Goal: Find specific page/section: Find specific page/section

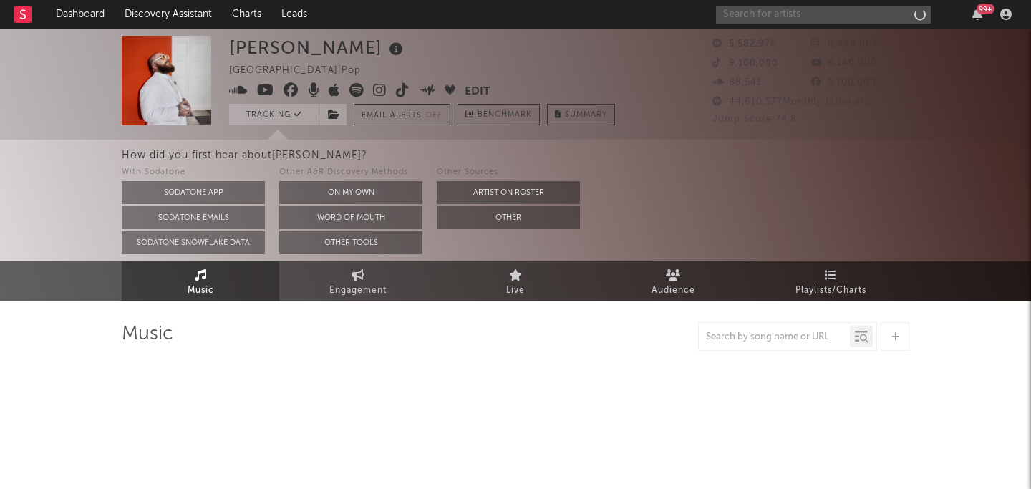
click at [824, 13] on input "text" at bounding box center [823, 15] width 215 height 18
click at [766, 11] on input "text" at bounding box center [823, 15] width 215 height 18
select select "6m"
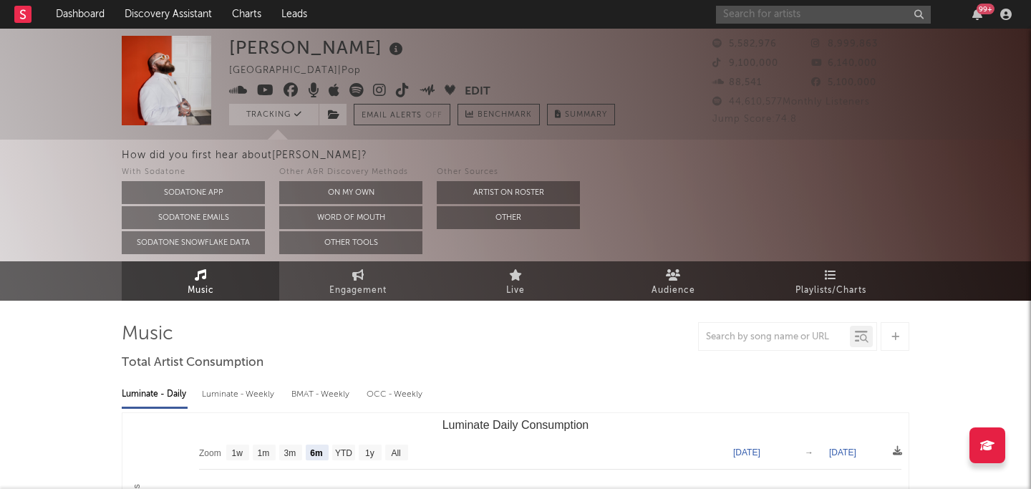
click at [748, 14] on input "text" at bounding box center [823, 15] width 215 height 18
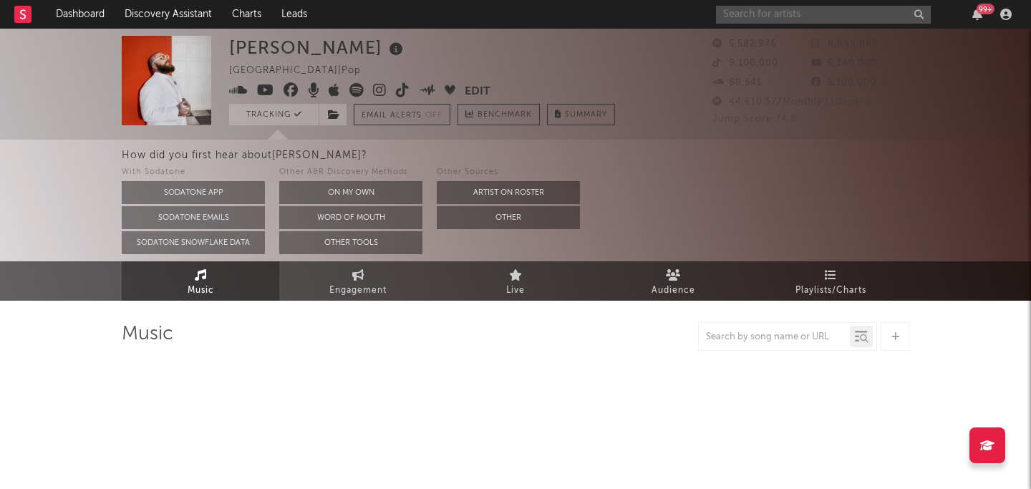
click at [802, 19] on input "text" at bounding box center [823, 15] width 215 height 18
type input "sa,m"
select select "6m"
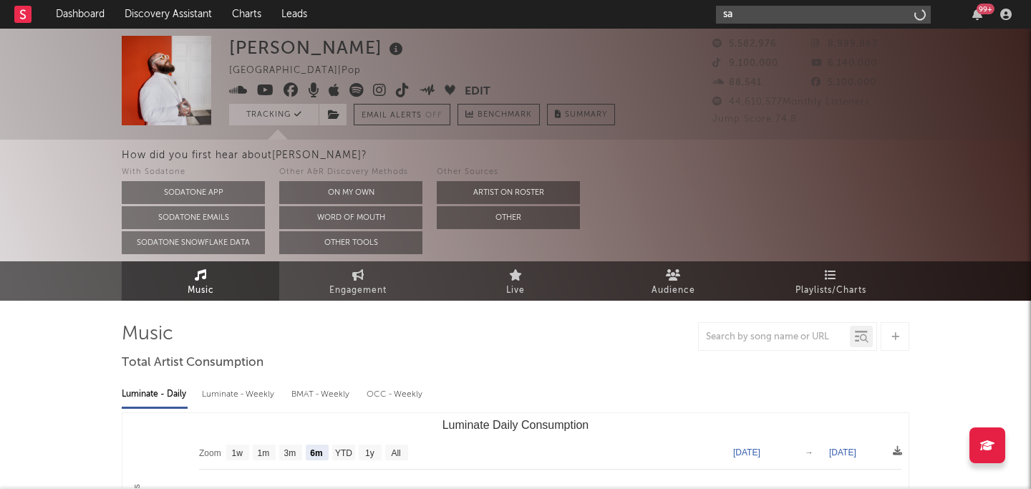
type input "s"
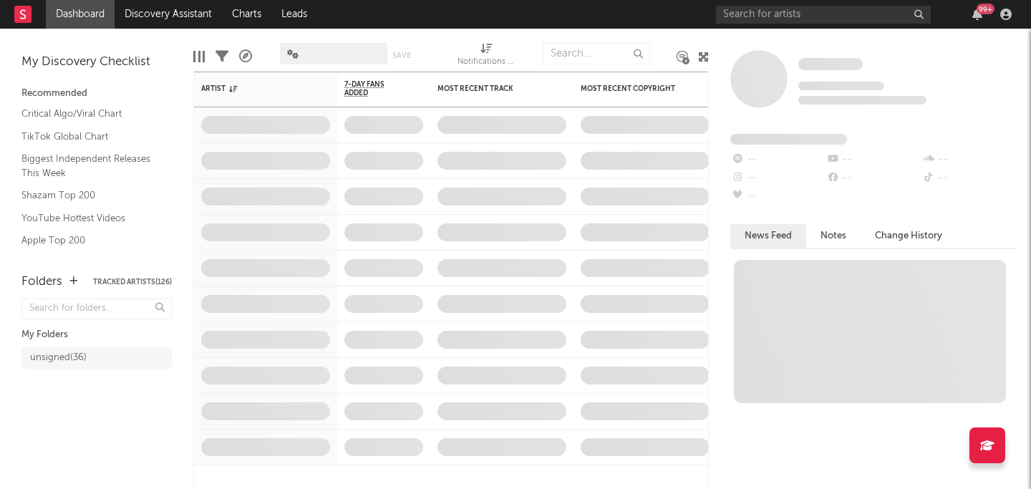
click at [818, 4] on div "99 +" at bounding box center [866, 14] width 301 height 29
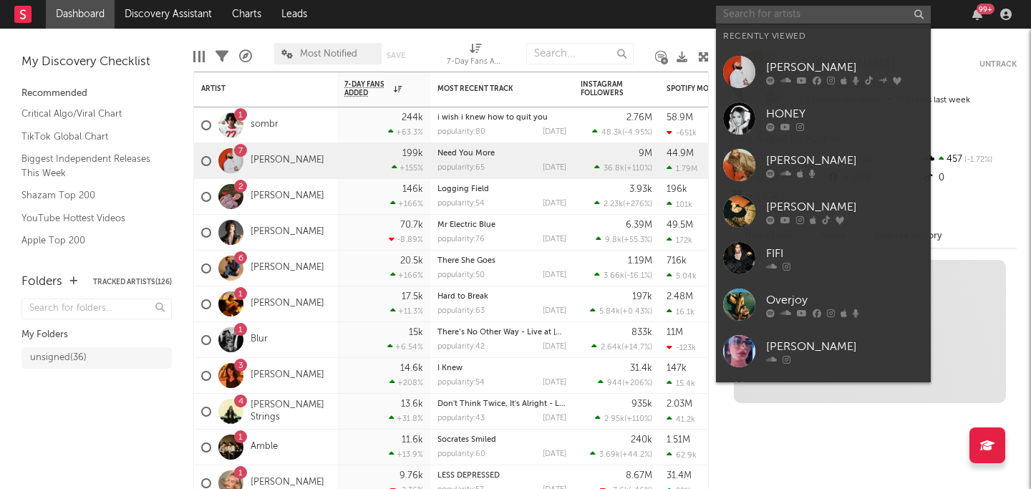
click at [788, 13] on input "text" at bounding box center [823, 15] width 215 height 18
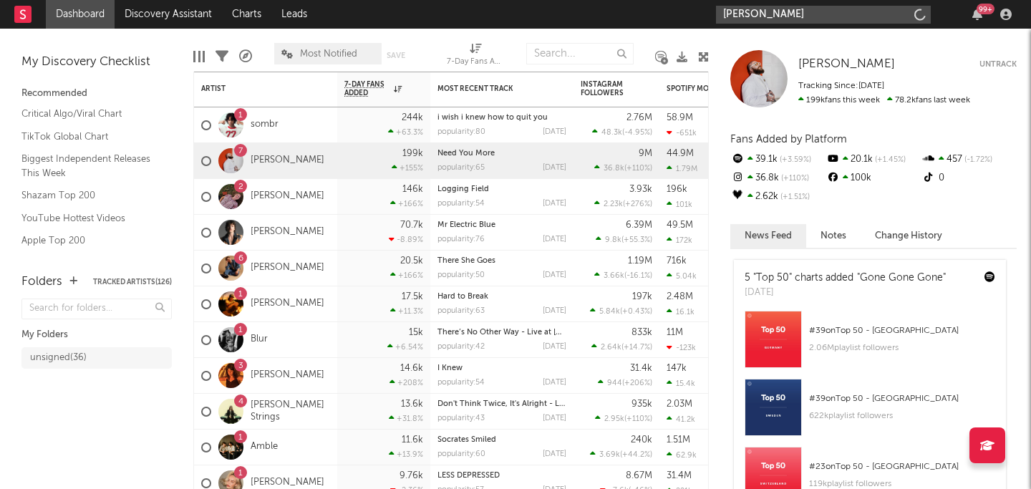
click at [773, 20] on input "sam smith" at bounding box center [823, 15] width 215 height 18
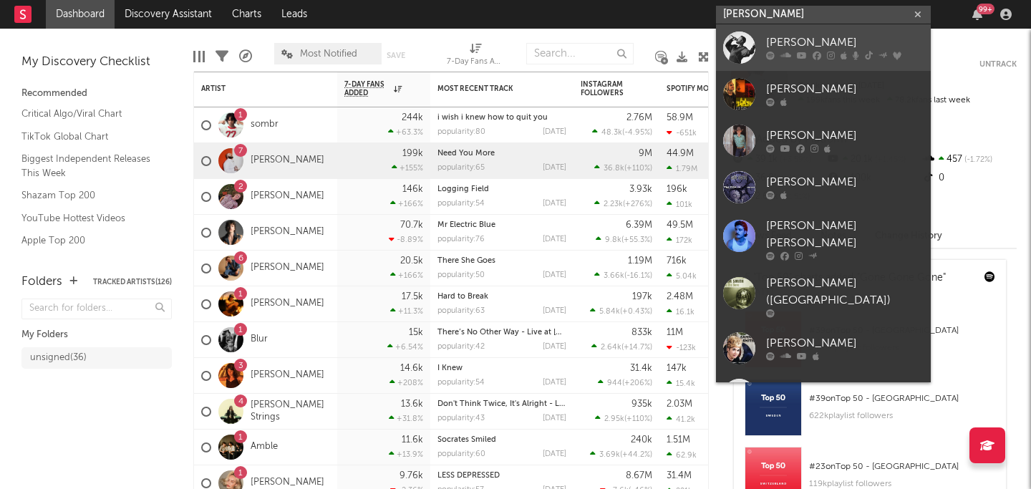
type input "sam smith"
click at [770, 38] on div "Sam Smith" at bounding box center [845, 42] width 158 height 17
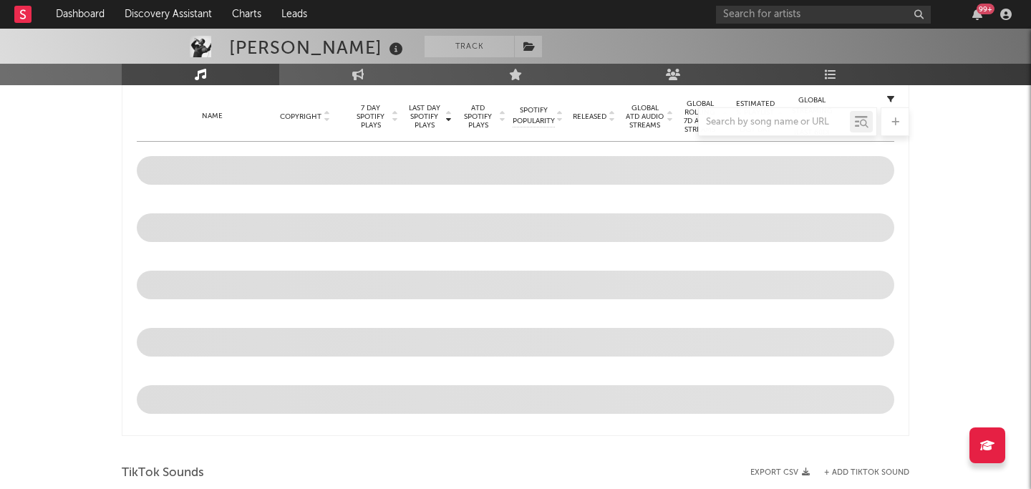
scroll to position [460, 0]
select select "6m"
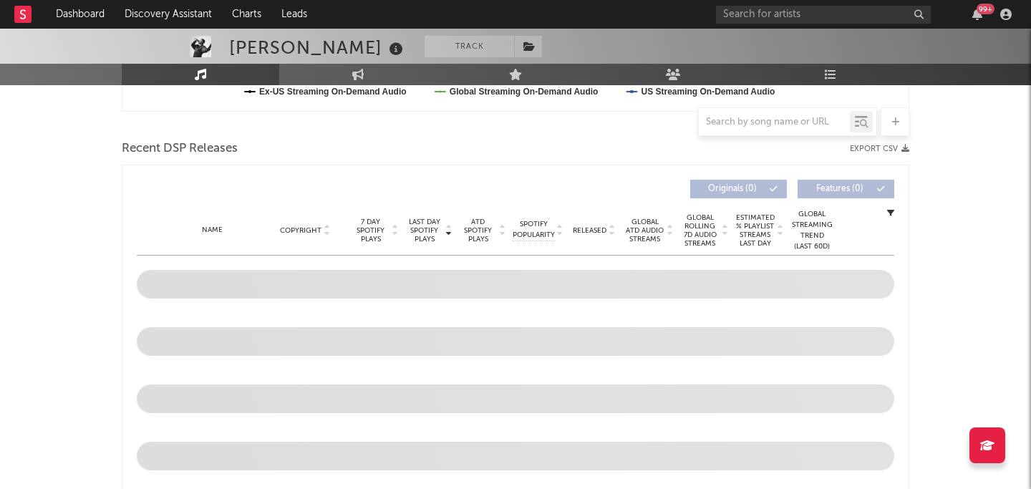
scroll to position [573, 0]
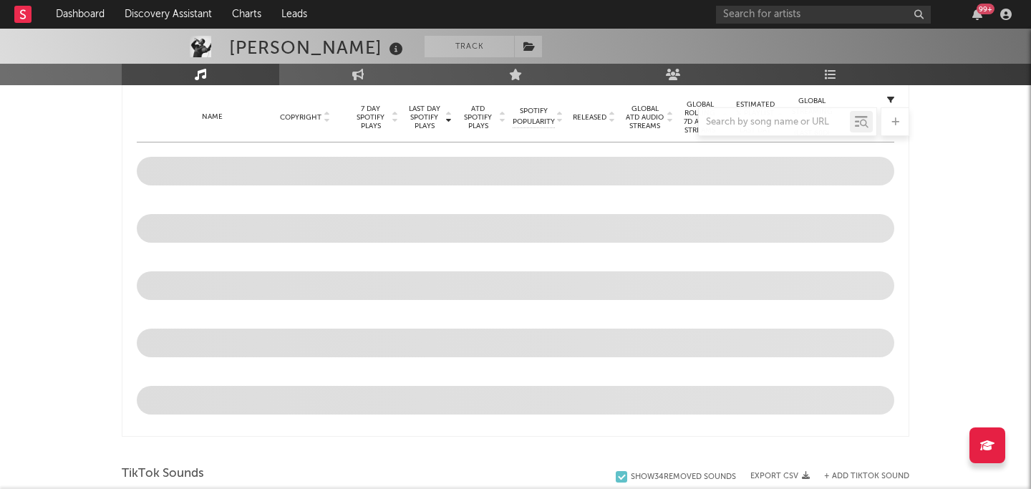
click at [592, 117] on div at bounding box center [516, 121] width 788 height 29
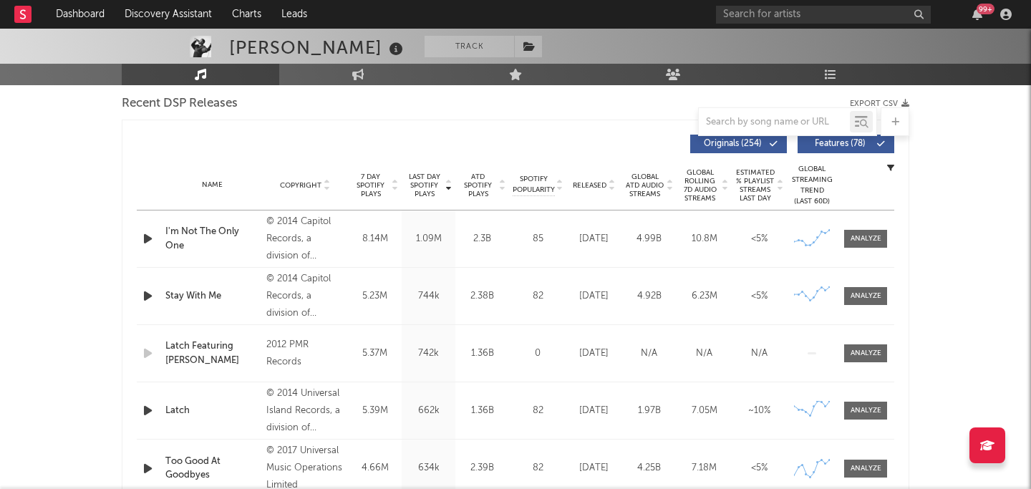
scroll to position [607, 0]
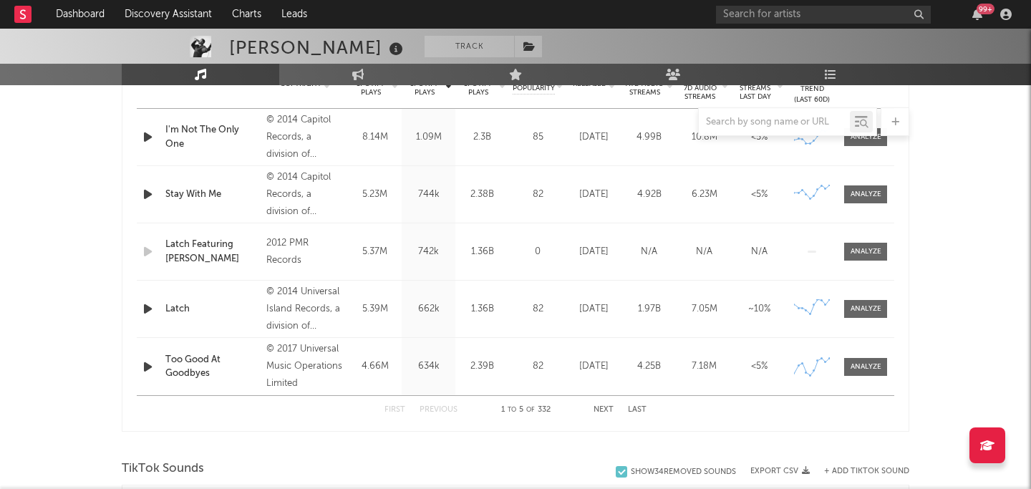
click at [599, 410] on button "Next" at bounding box center [604, 410] width 20 height 8
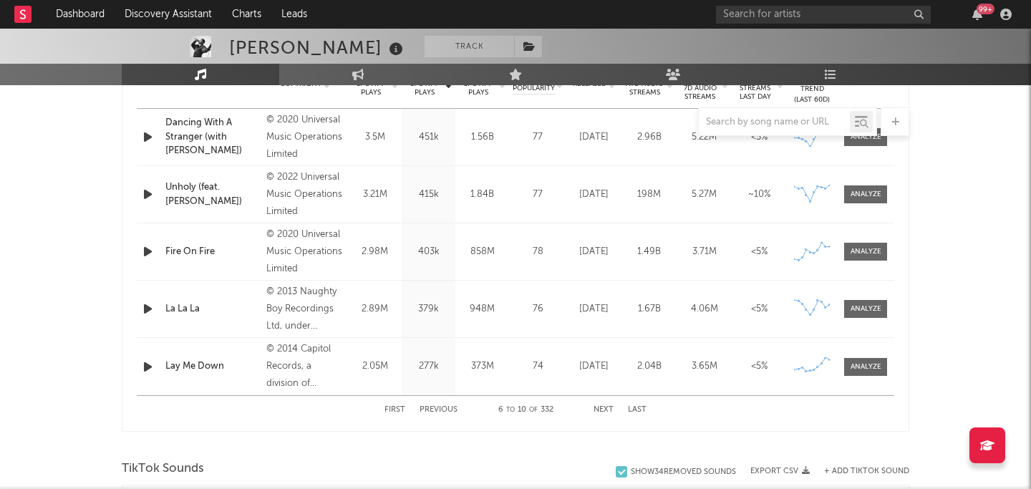
click at [599, 410] on button "Next" at bounding box center [604, 410] width 20 height 8
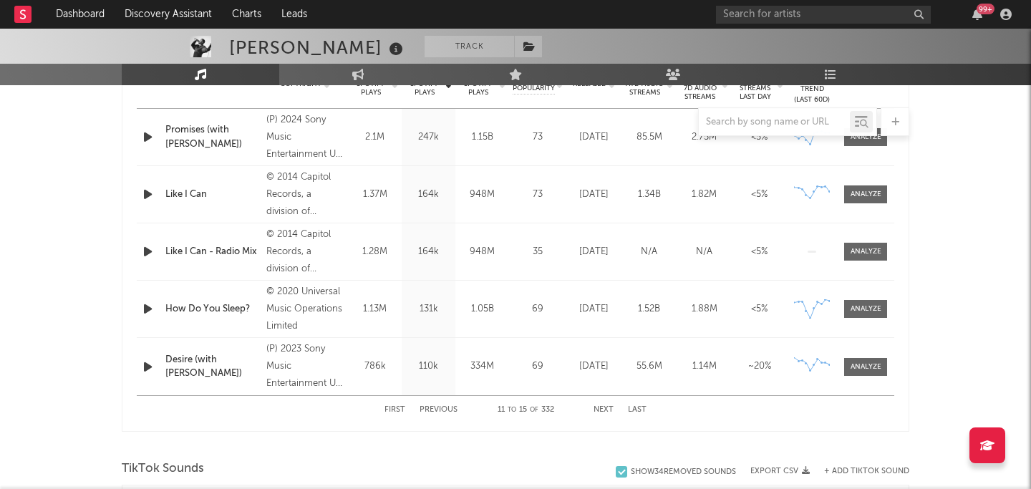
click at [599, 410] on button "Next" at bounding box center [604, 410] width 20 height 8
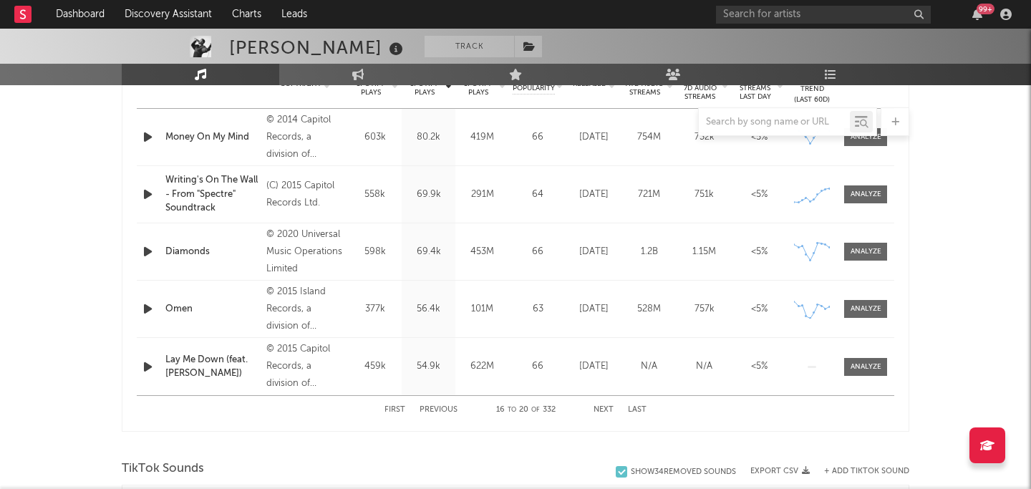
click at [599, 410] on button "Next" at bounding box center [604, 410] width 20 height 8
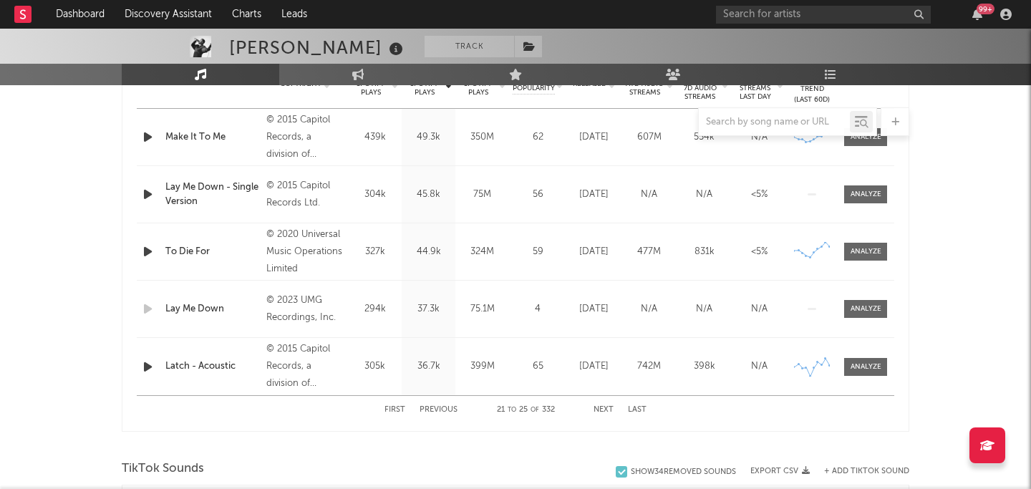
click at [599, 410] on button "Next" at bounding box center [604, 410] width 20 height 8
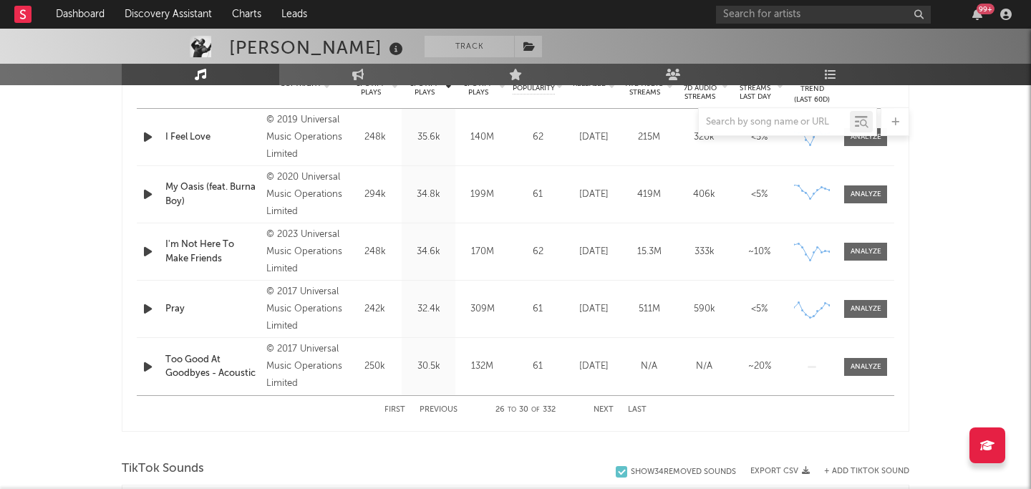
click at [599, 410] on button "Next" at bounding box center [604, 410] width 20 height 8
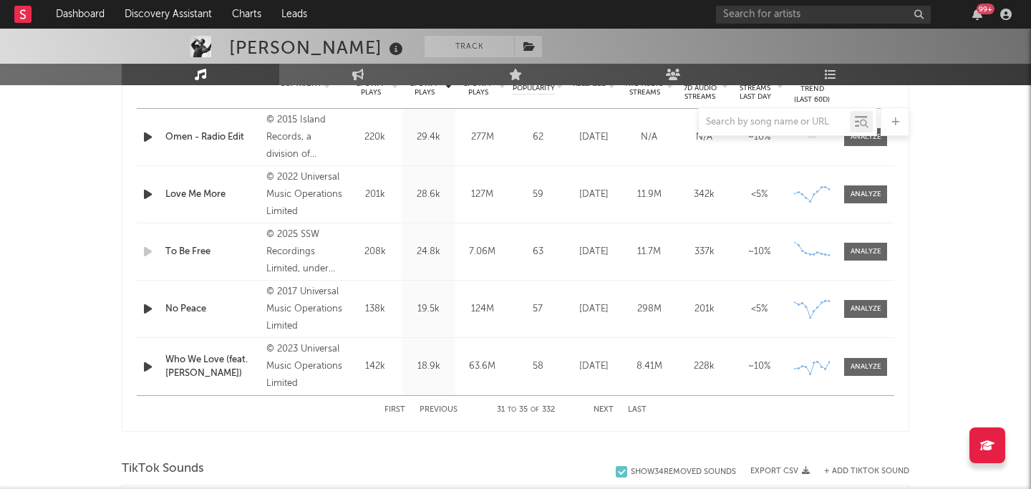
click at [599, 410] on button "Next" at bounding box center [604, 410] width 20 height 8
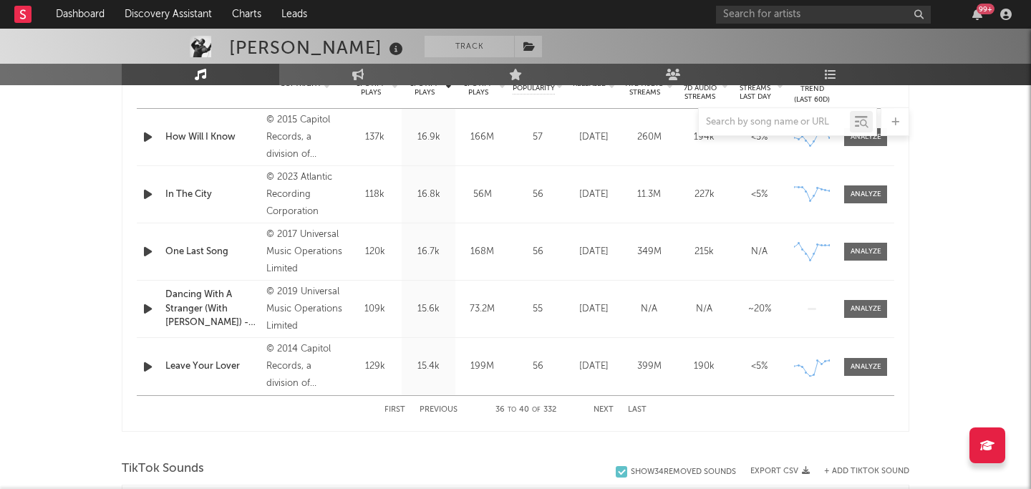
click at [599, 410] on button "Next" at bounding box center [604, 410] width 20 height 8
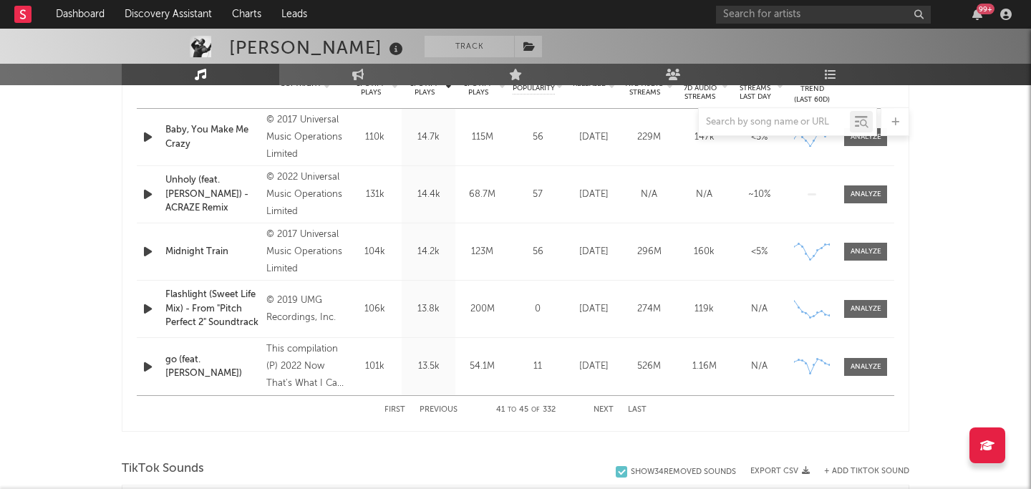
click at [599, 410] on button "Next" at bounding box center [604, 410] width 20 height 8
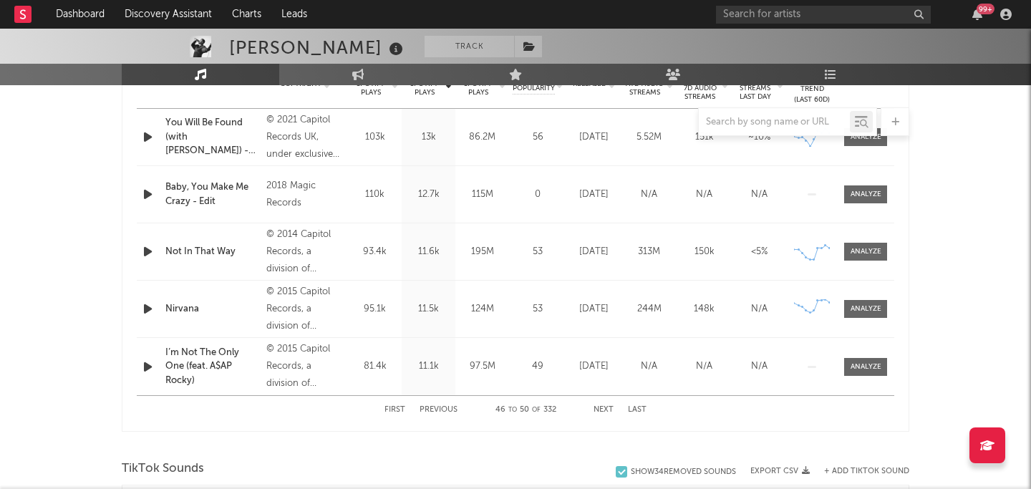
click at [599, 410] on button "Next" at bounding box center [604, 410] width 20 height 8
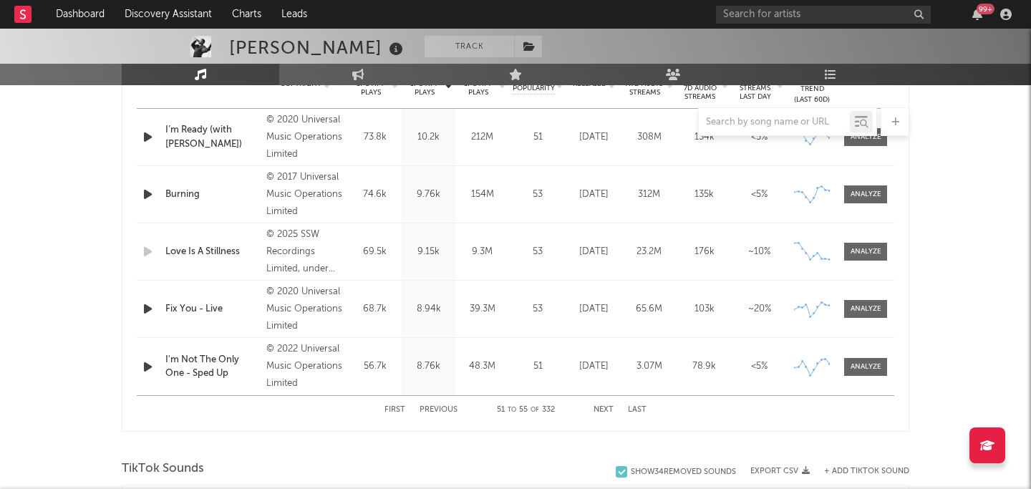
click at [599, 410] on button "Next" at bounding box center [604, 410] width 20 height 8
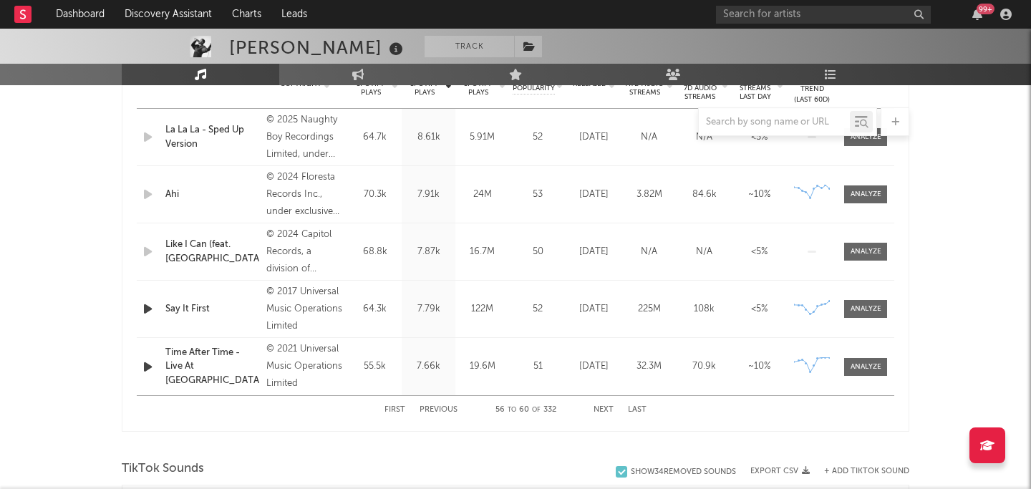
click at [599, 410] on button "Next" at bounding box center [604, 410] width 20 height 8
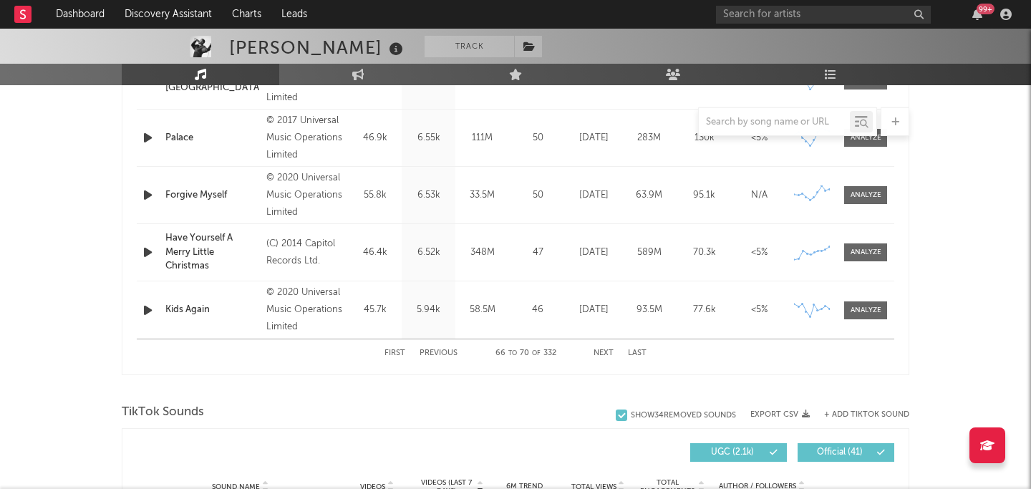
scroll to position [0, 0]
